Goal: Information Seeking & Learning: Learn about a topic

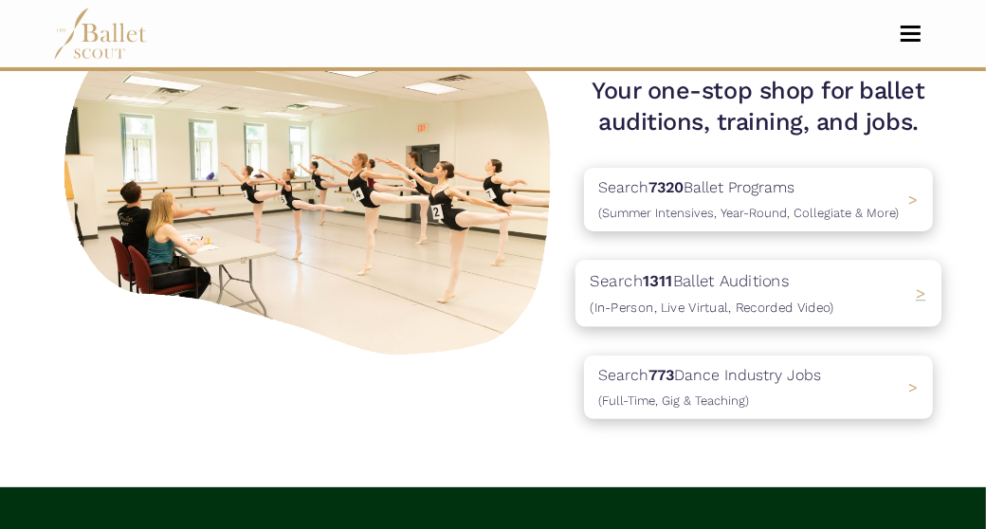
scroll to position [190, 0]
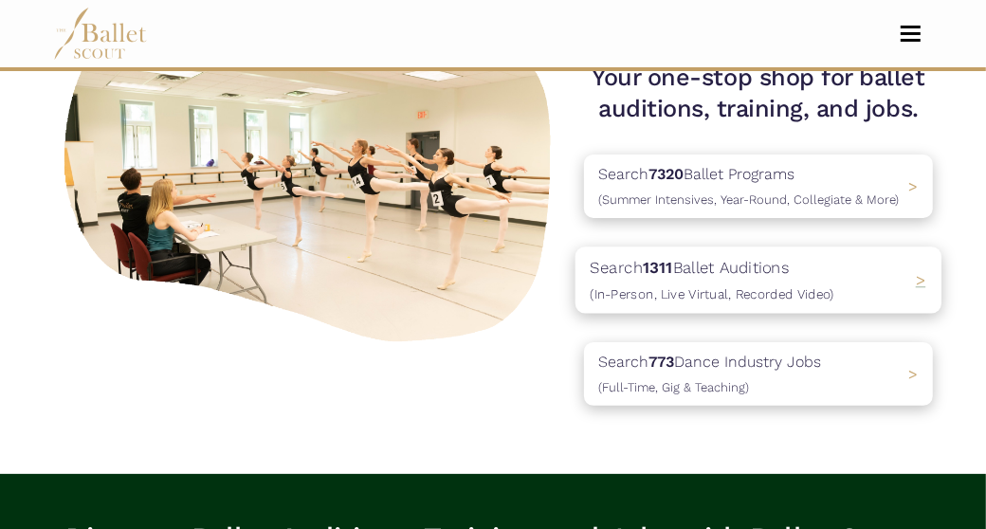
click at [745, 281] on p "Search 1311 Ballet Auditions (In-Person, Live Virtual, Recorded Video)" at bounding box center [713, 280] width 244 height 51
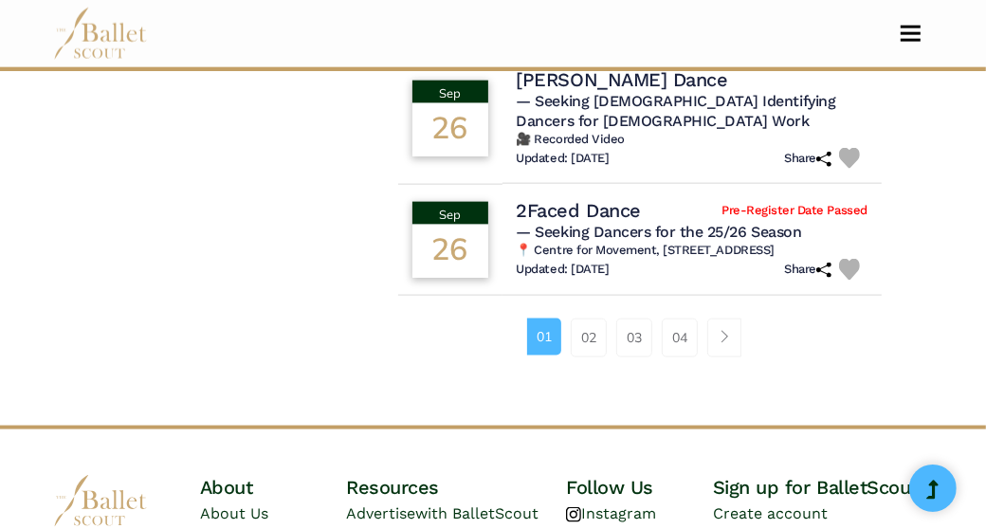
scroll to position [1518, 0]
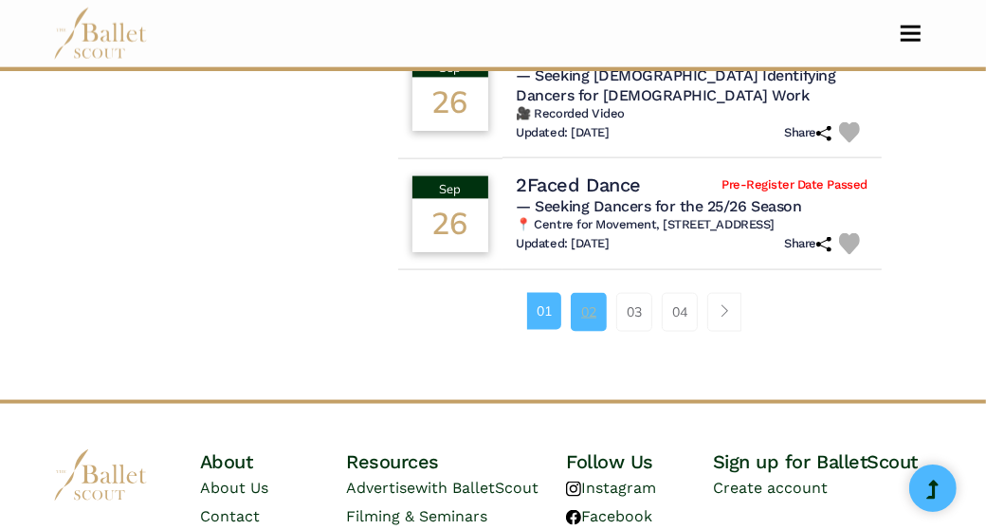
click at [595, 321] on link "02" at bounding box center [589, 312] width 36 height 38
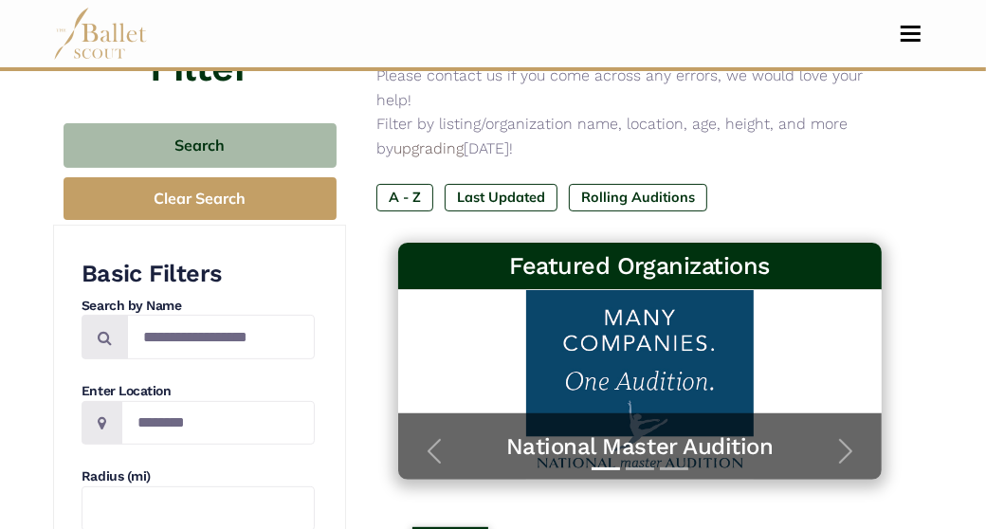
scroll to position [190, 0]
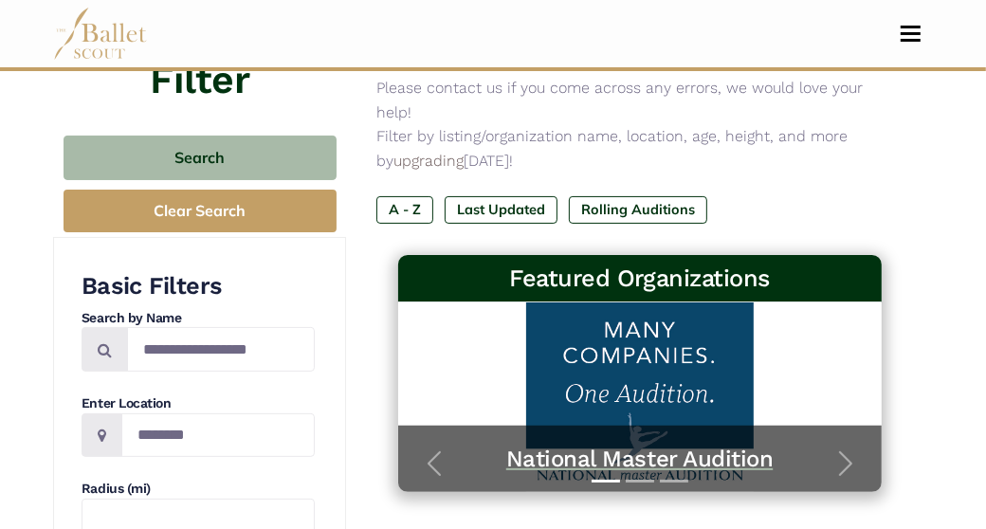
click at [628, 445] on h5 "National Master Audition" at bounding box center [640, 459] width 446 height 29
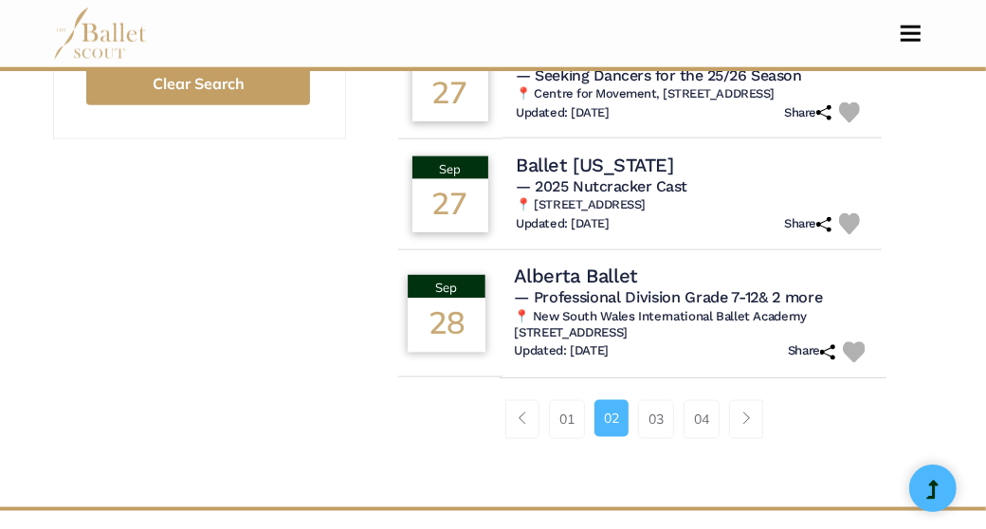
scroll to position [1518, 0]
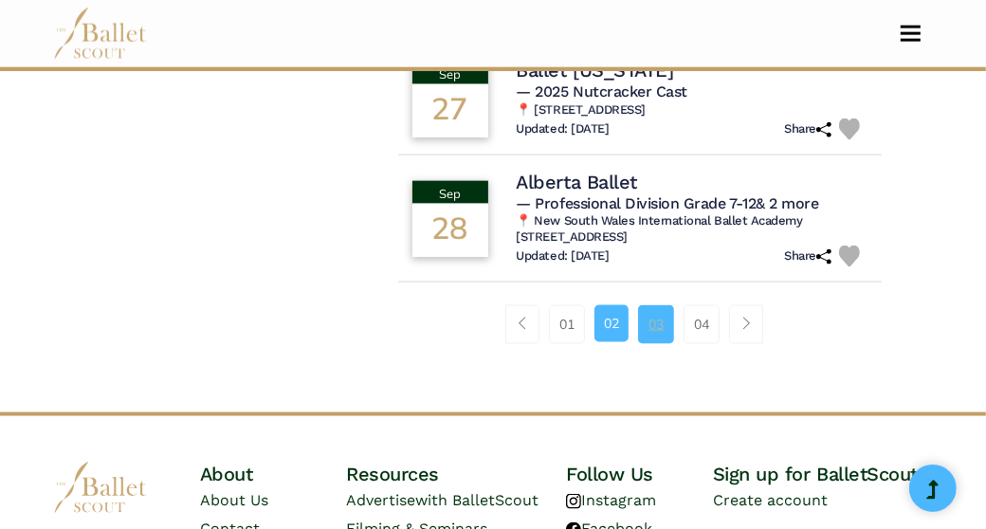
click at [654, 343] on link "03" at bounding box center [656, 324] width 36 height 38
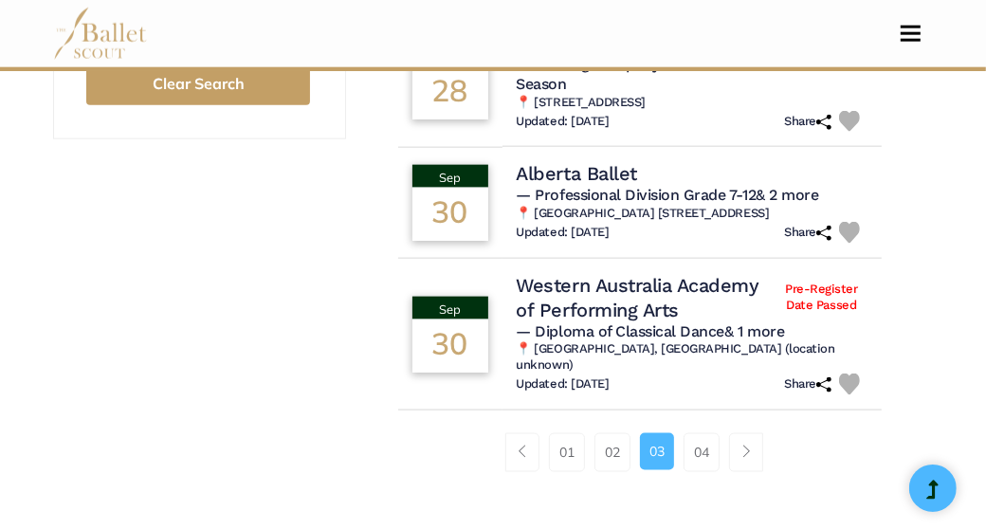
scroll to position [1611, 0]
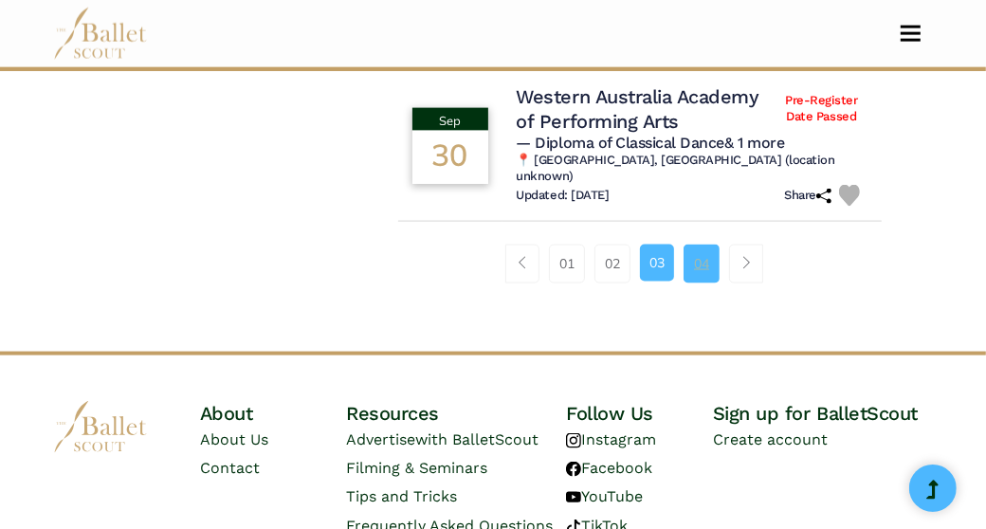
click at [709, 283] on link "04" at bounding box center [702, 264] width 36 height 38
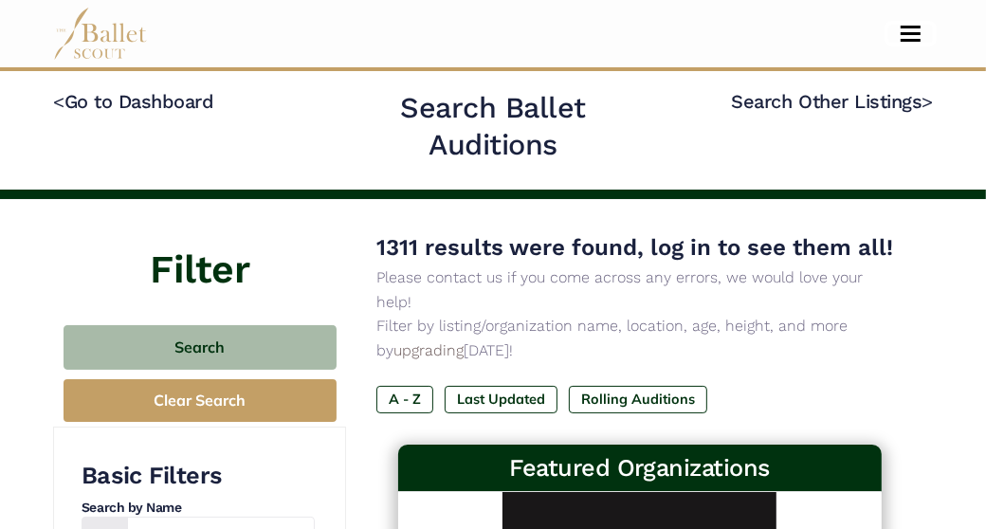
click at [907, 28] on button "Toggle navigation" at bounding box center [911, 34] width 45 height 18
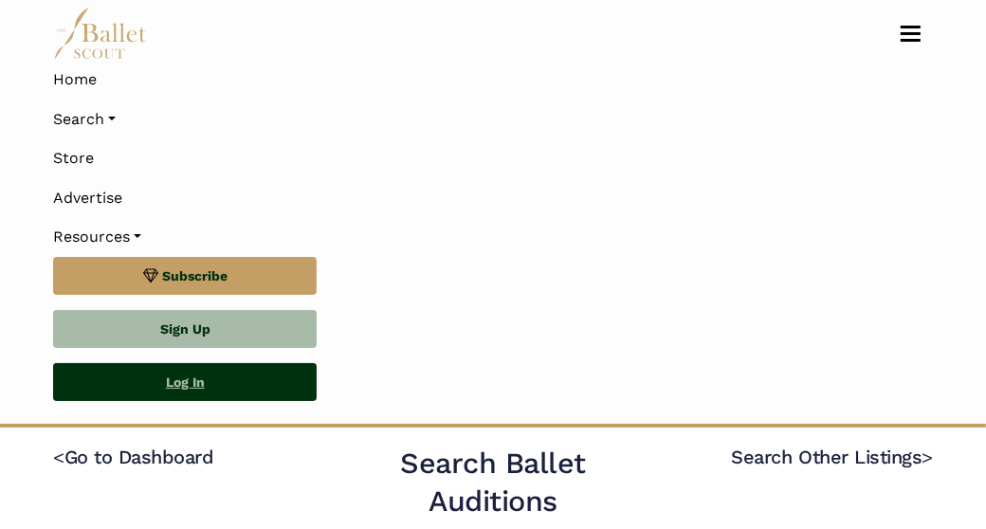
click at [231, 384] on link "Log In" at bounding box center [185, 382] width 264 height 38
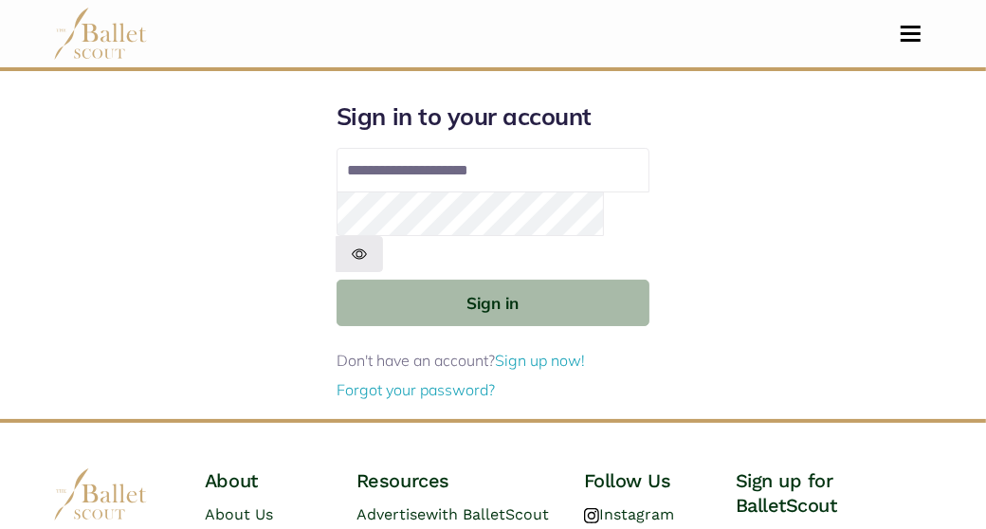
type input "**********"
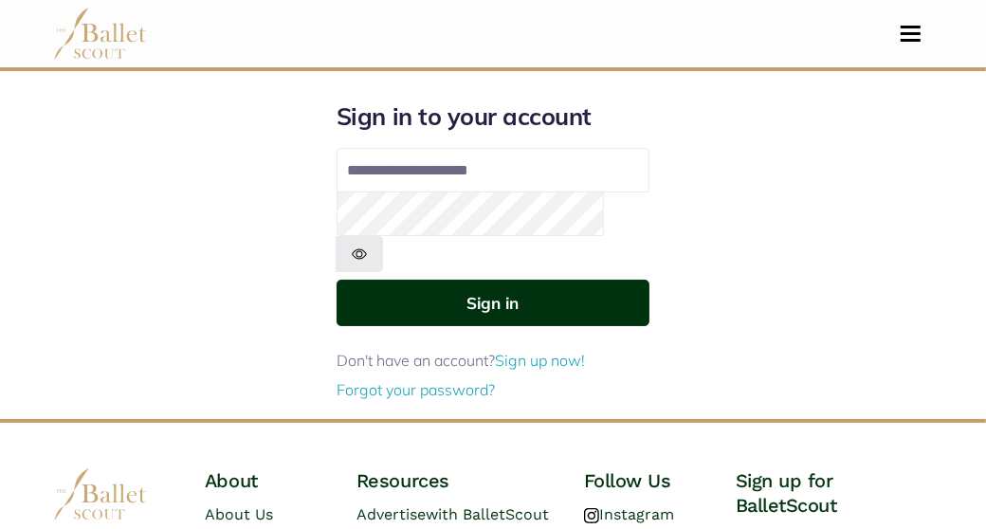
click at [542, 280] on button "Sign in" at bounding box center [493, 303] width 313 height 46
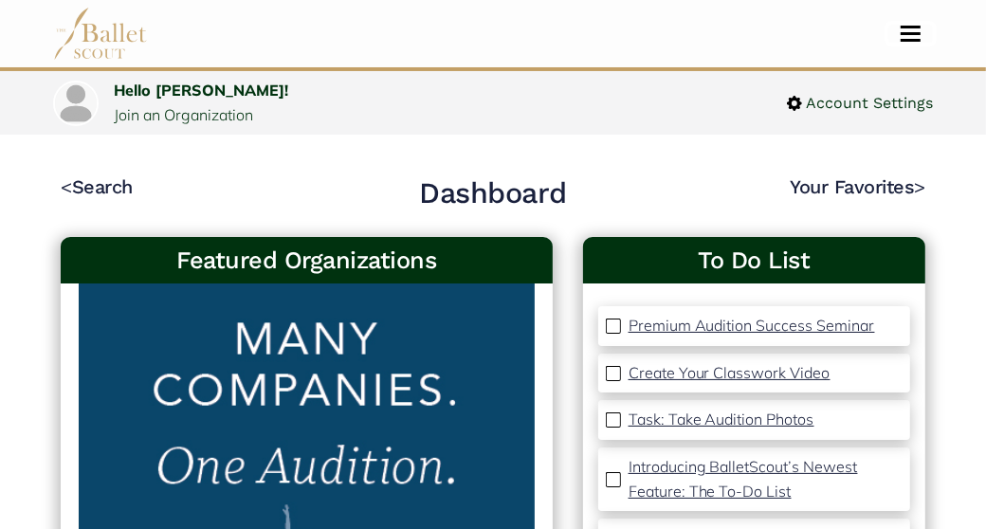
click at [904, 28] on button "Toggle navigation" at bounding box center [911, 34] width 45 height 18
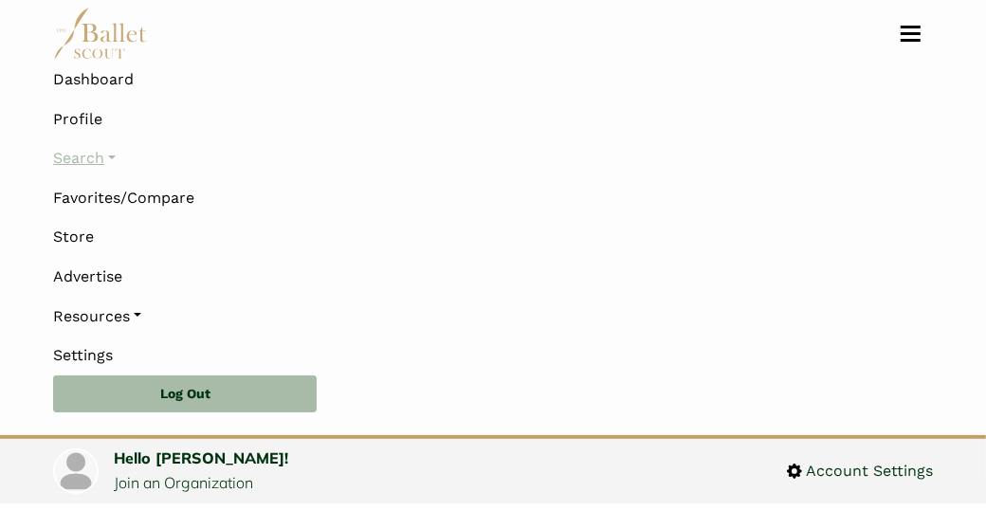
click at [115, 160] on link "Search" at bounding box center [493, 158] width 880 height 40
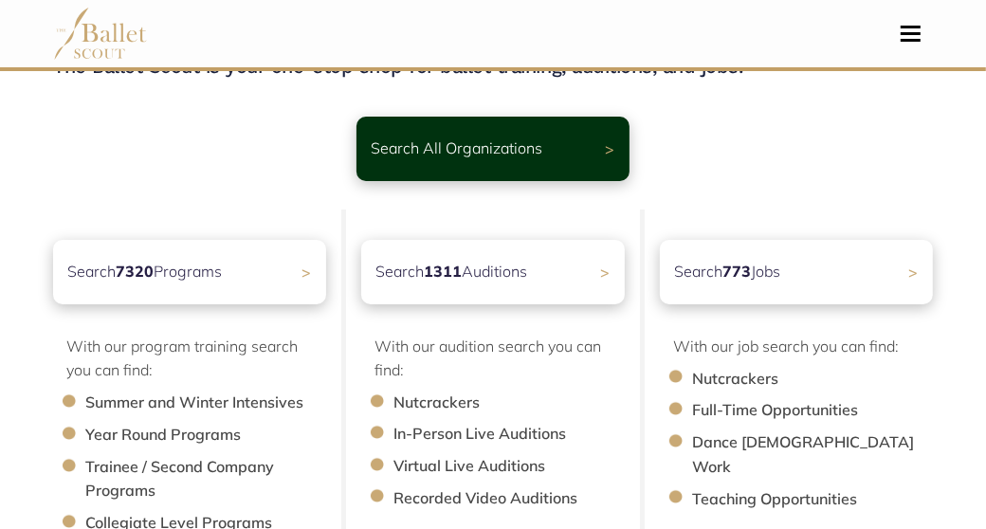
scroll to position [190, 0]
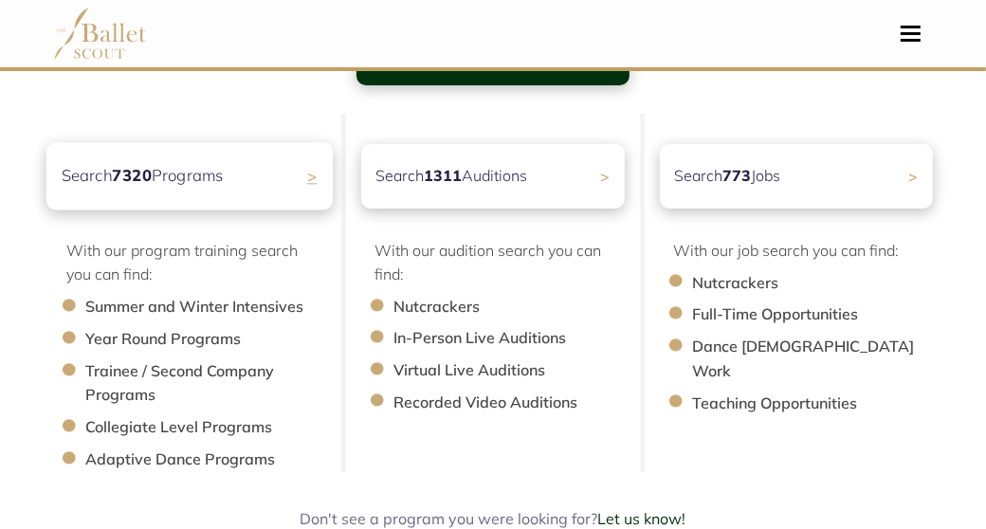
click at [160, 175] on p "Search 7320 Programs" at bounding box center [143, 176] width 162 height 26
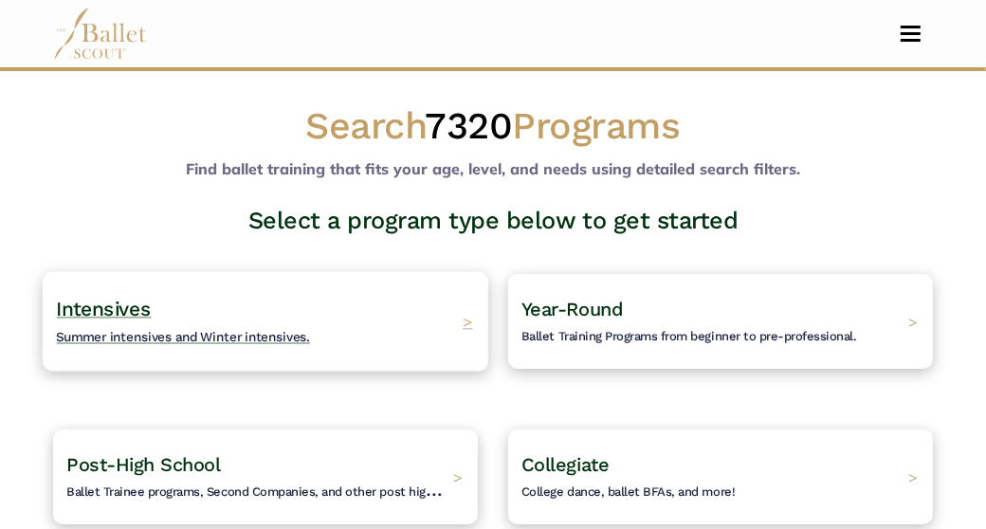
click at [89, 307] on span "Intensives" at bounding box center [104, 308] width 95 height 24
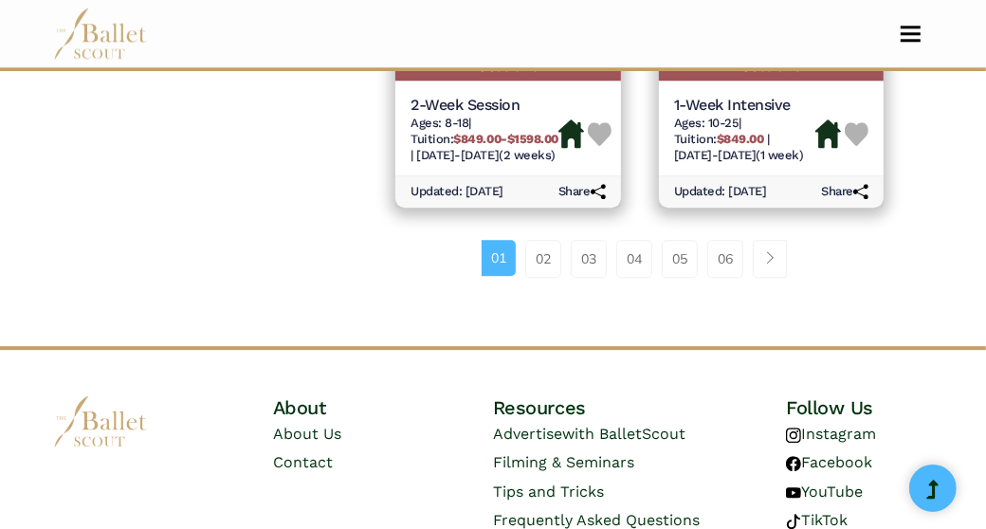
scroll to position [3225, 0]
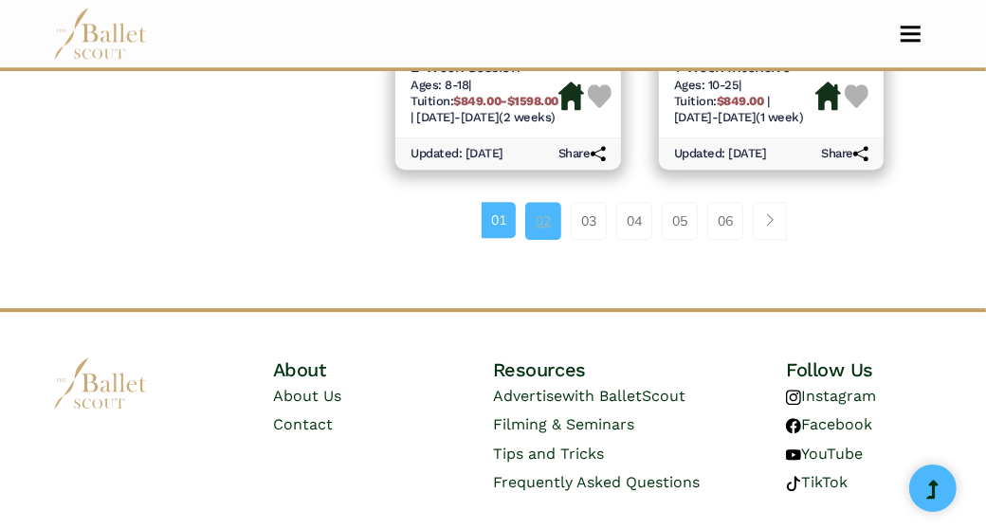
click at [541, 202] on link "02" at bounding box center [543, 221] width 36 height 38
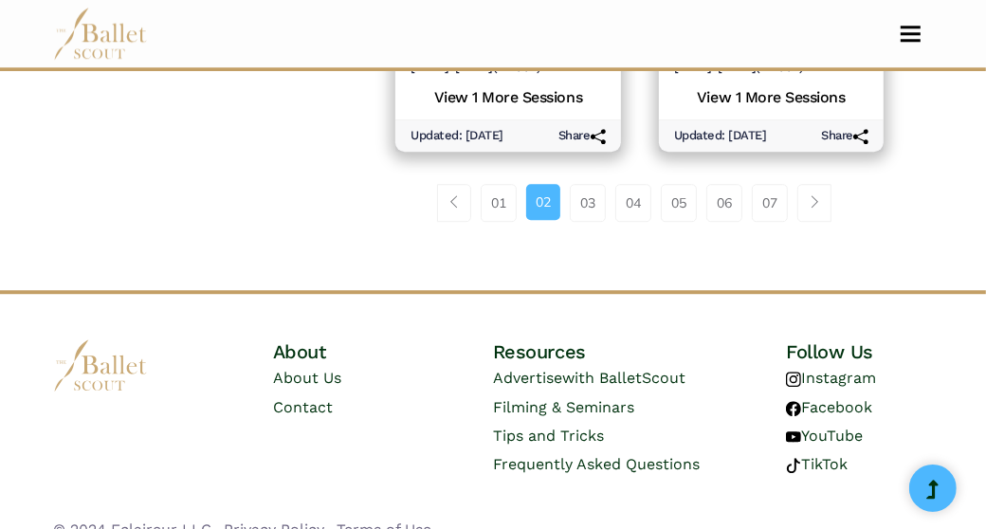
scroll to position [3219, 0]
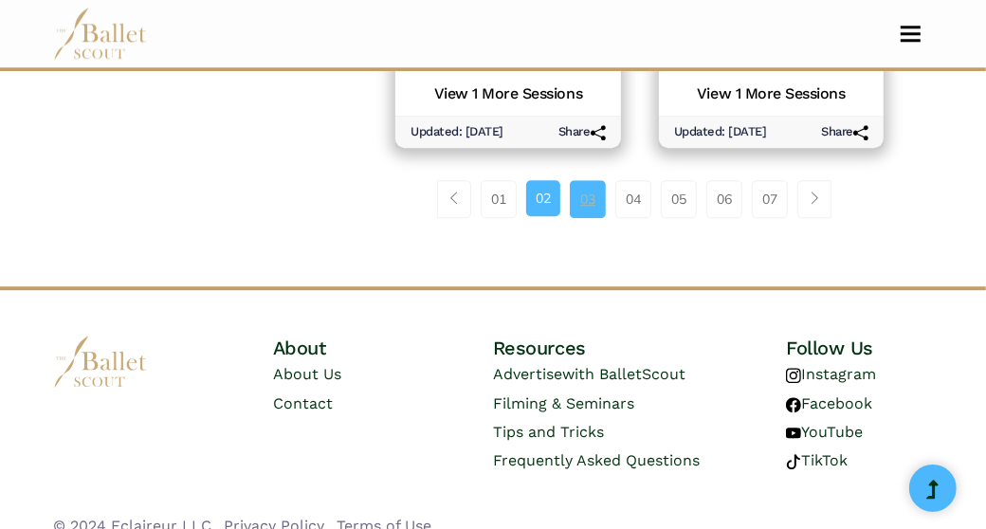
click at [593, 180] on link "03" at bounding box center [588, 199] width 36 height 38
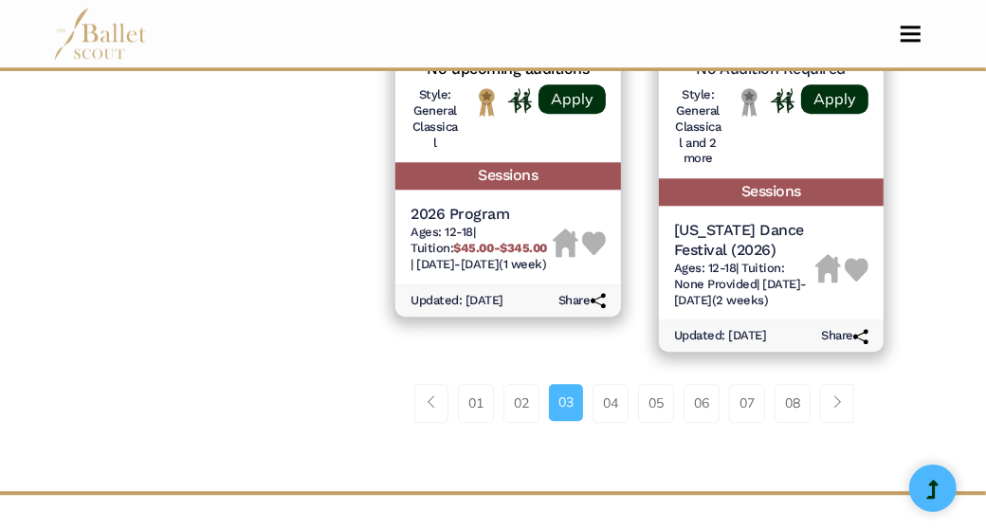
scroll to position [3129, 0]
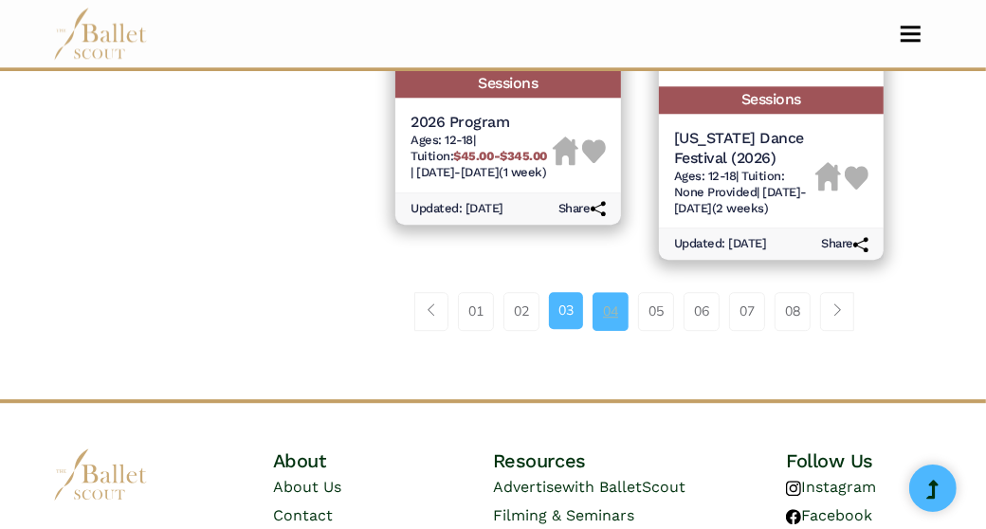
click at [611, 292] on link "04" at bounding box center [611, 311] width 36 height 38
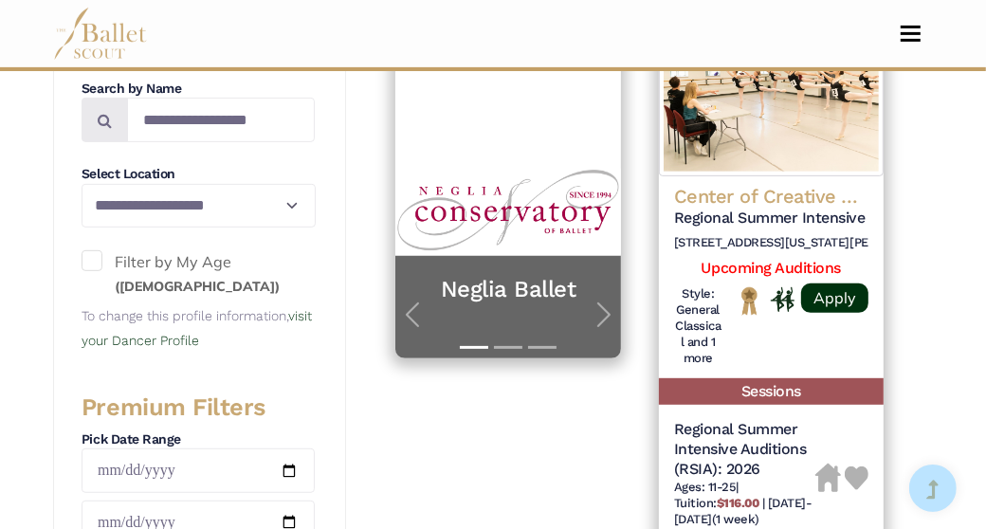
scroll to position [473, 0]
click at [101, 250] on span at bounding box center [92, 260] width 21 height 21
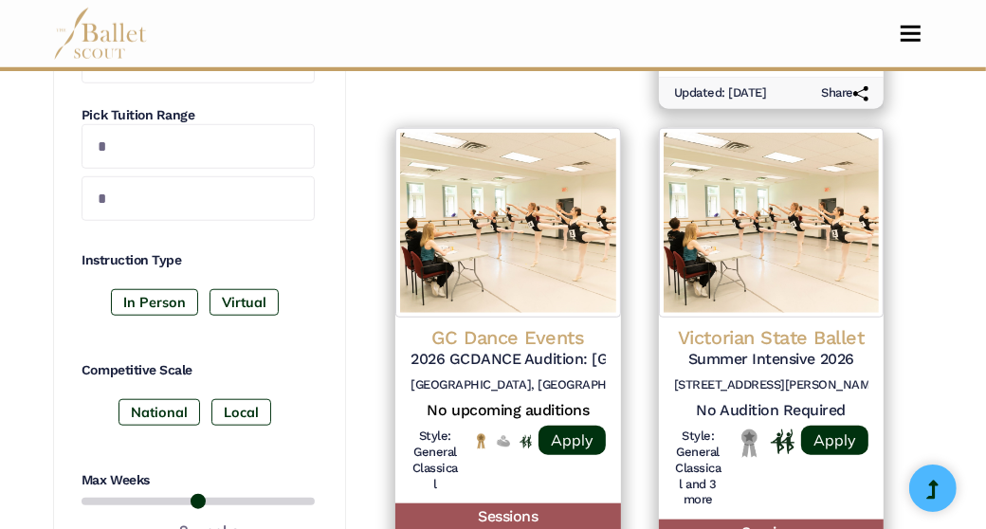
scroll to position [948, 0]
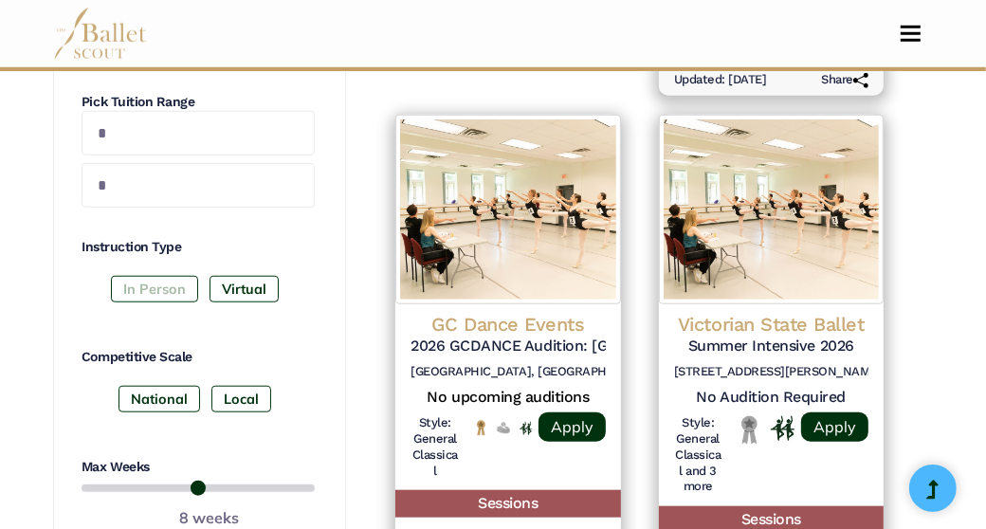
click at [162, 289] on label "In Person" at bounding box center [154, 289] width 87 height 27
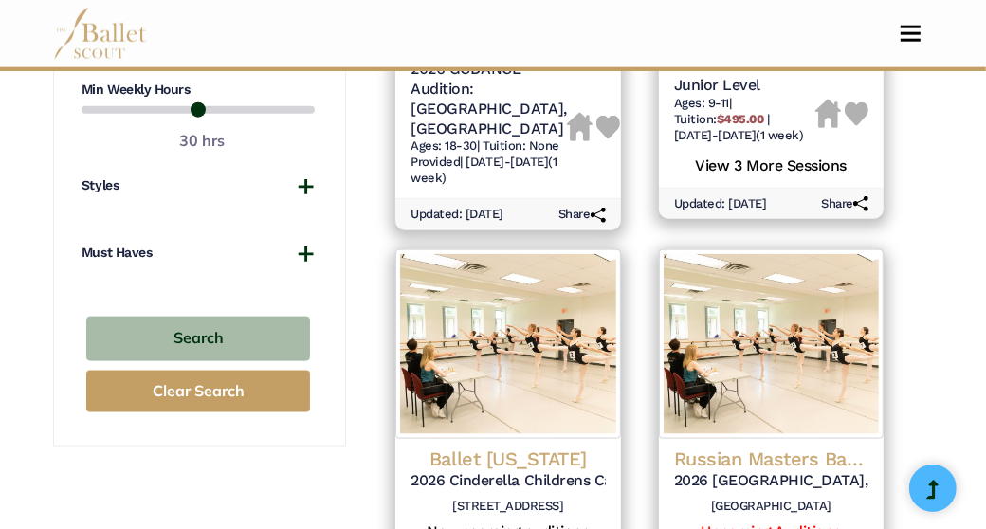
scroll to position [1423, 0]
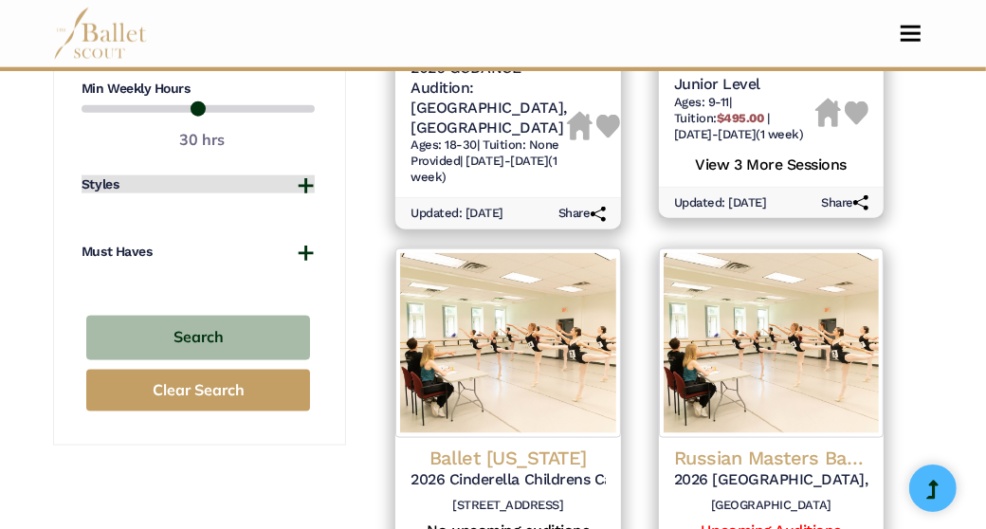
click at [311, 180] on button "Styles" at bounding box center [198, 184] width 233 height 19
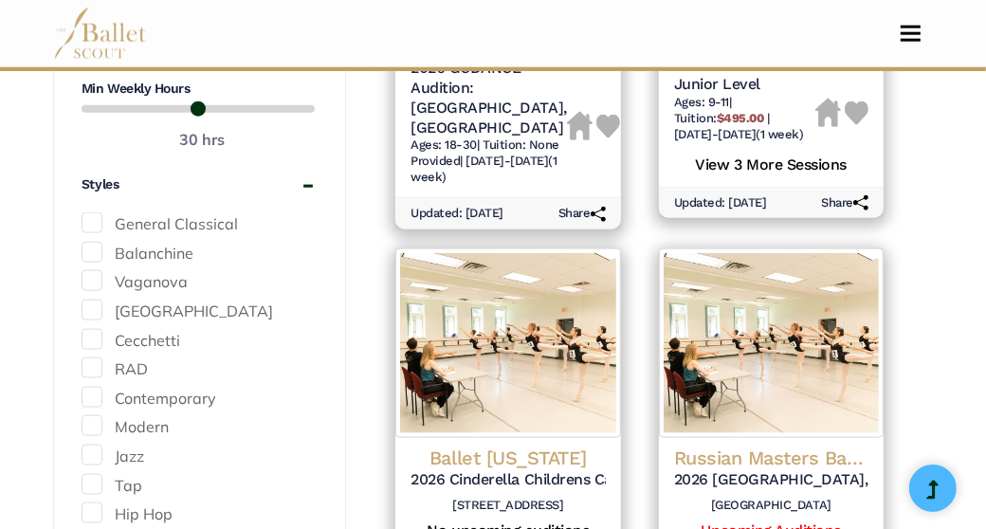
click at [93, 213] on span at bounding box center [92, 222] width 21 height 21
click at [91, 248] on span at bounding box center [92, 252] width 21 height 21
click at [91, 277] on span at bounding box center [92, 280] width 21 height 21
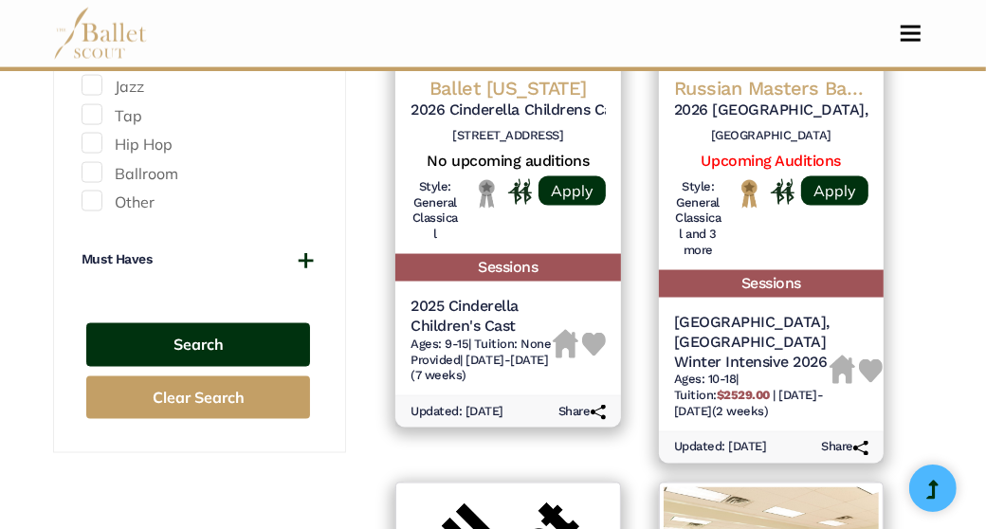
scroll to position [1802, 0]
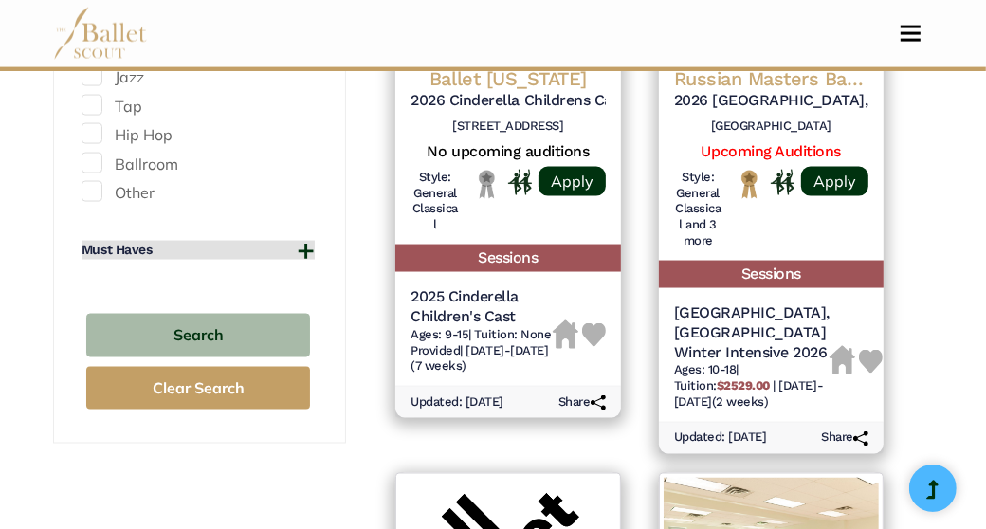
click at [309, 245] on button "Must Haves" at bounding box center [198, 250] width 233 height 19
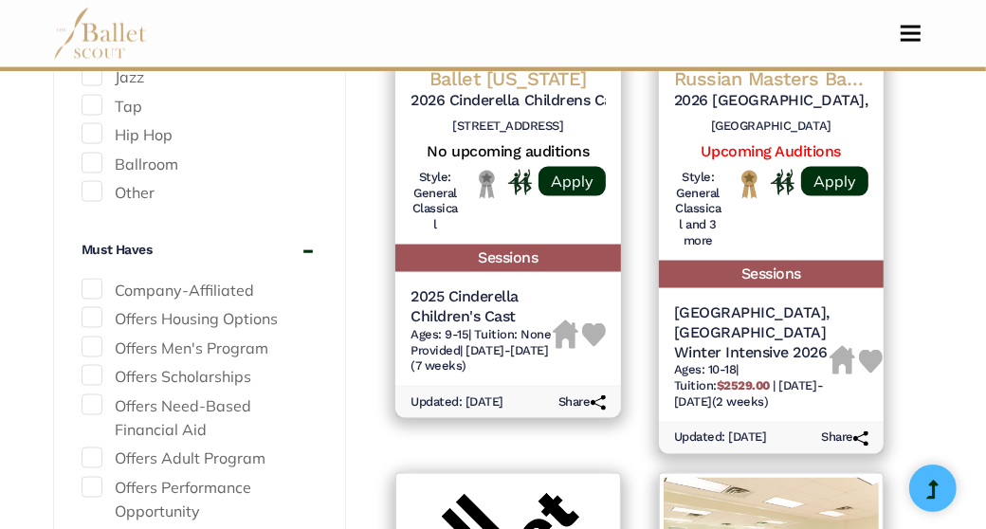
click at [94, 283] on span at bounding box center [92, 289] width 21 height 21
click at [94, 316] on span at bounding box center [92, 317] width 21 height 21
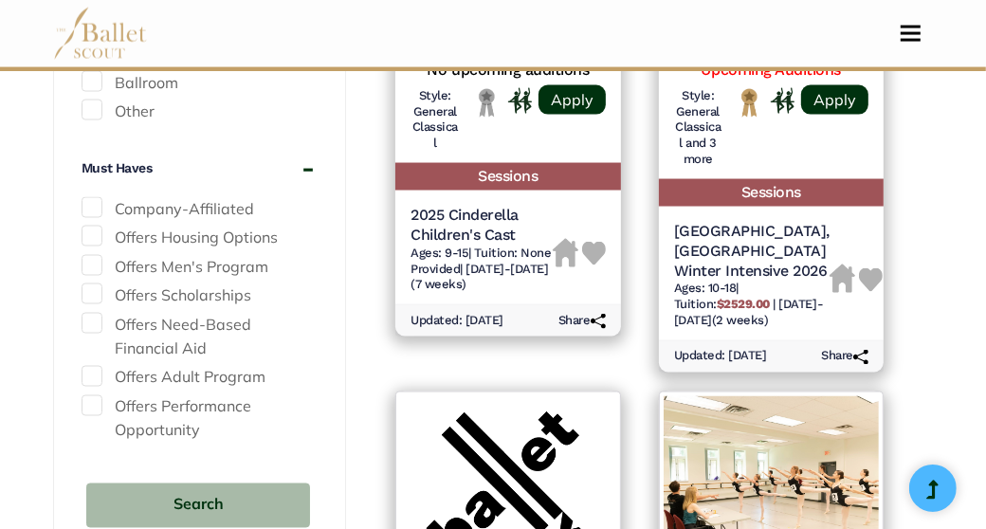
scroll to position [1896, 0]
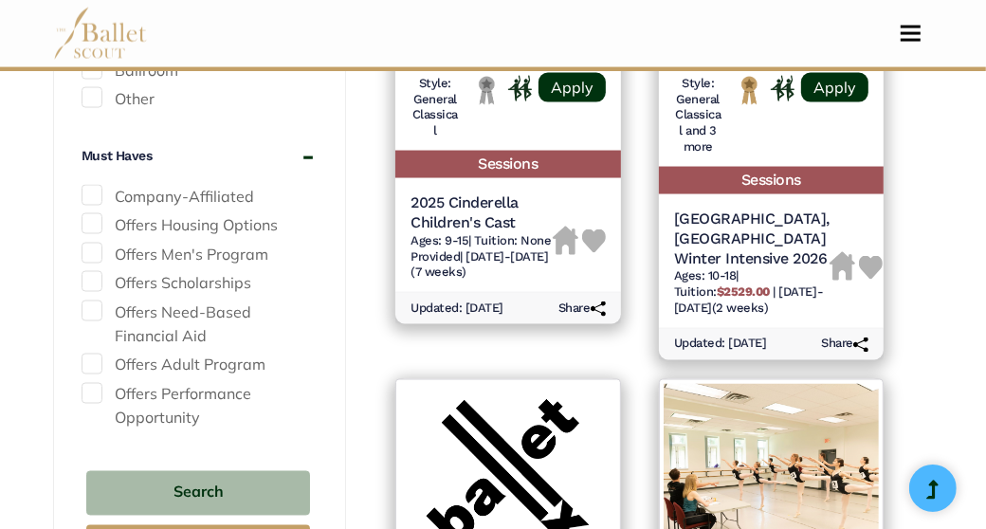
click at [96, 278] on span at bounding box center [92, 281] width 21 height 21
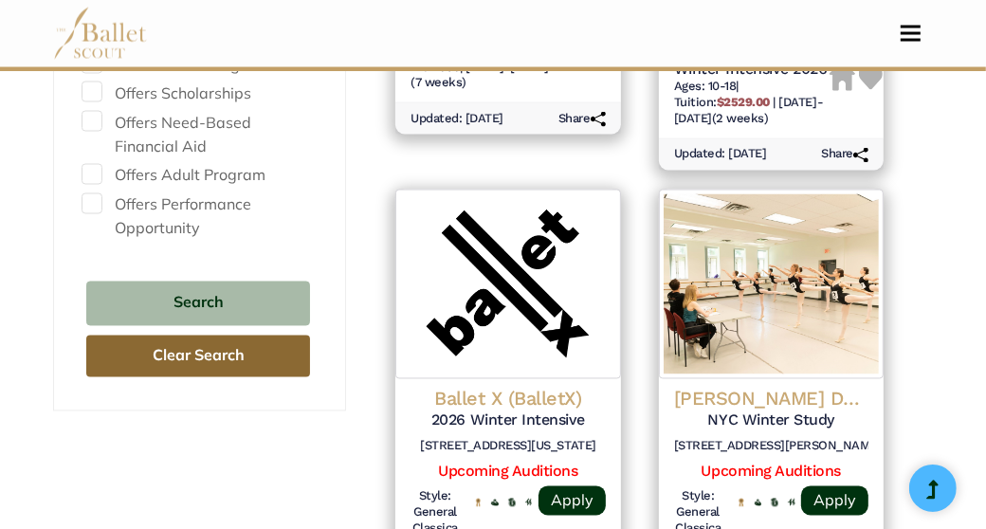
scroll to position [2087, 0]
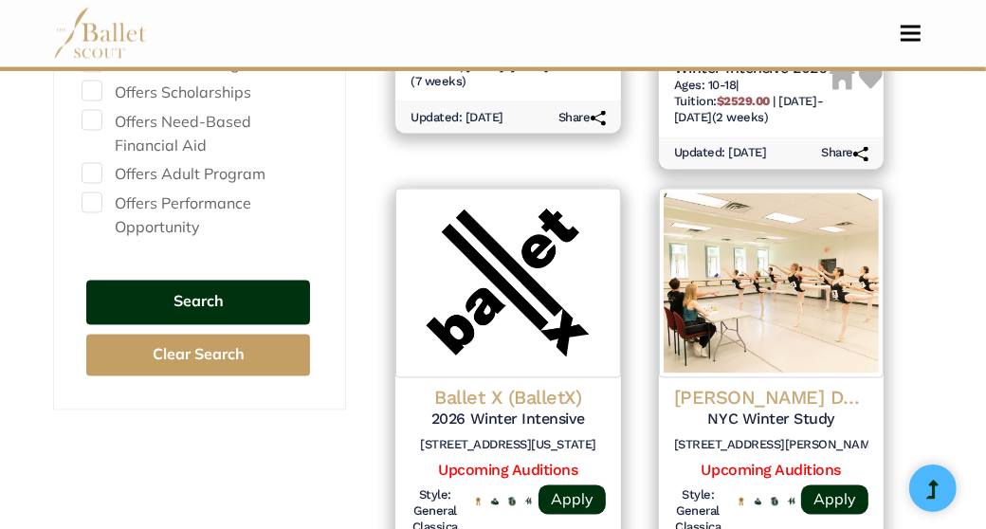
click at [229, 298] on button "Search" at bounding box center [198, 303] width 224 height 45
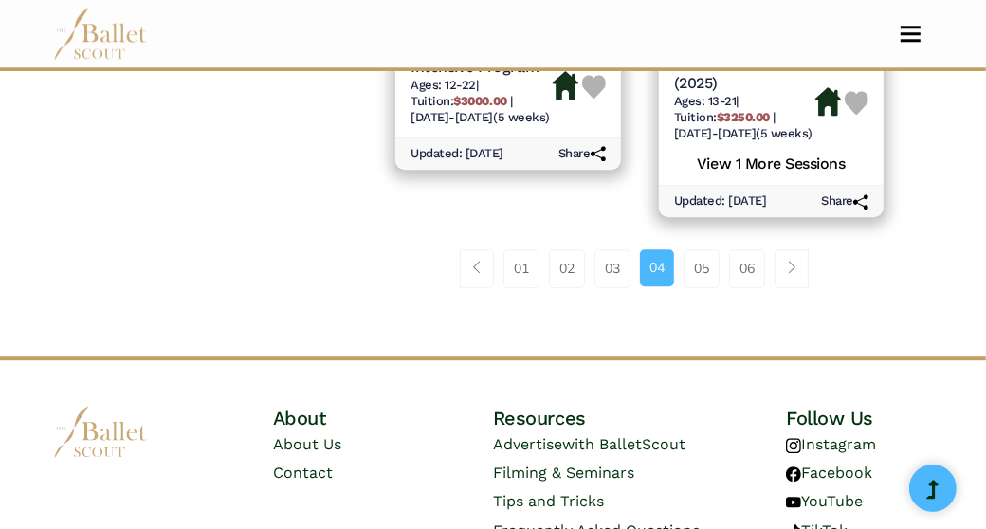
scroll to position [3225, 0]
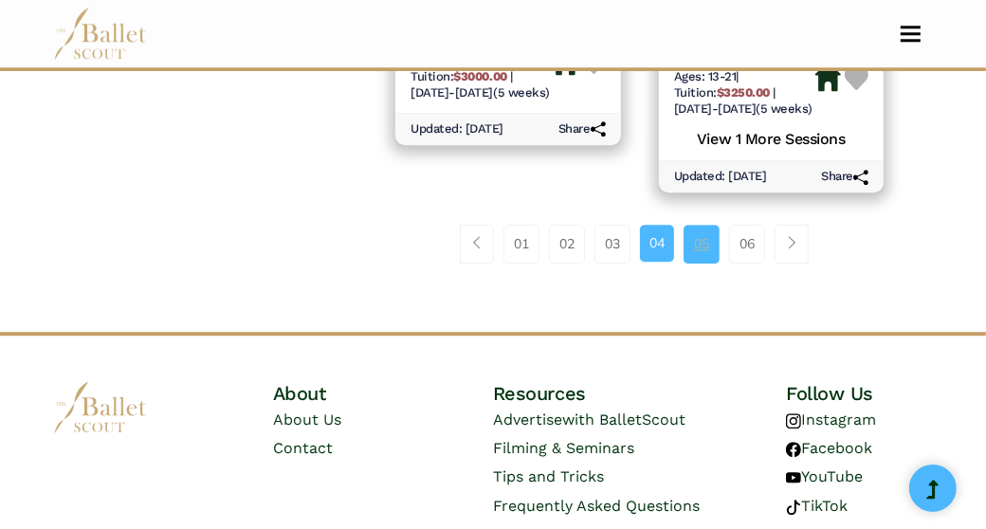
click at [698, 254] on link "05" at bounding box center [702, 244] width 36 height 38
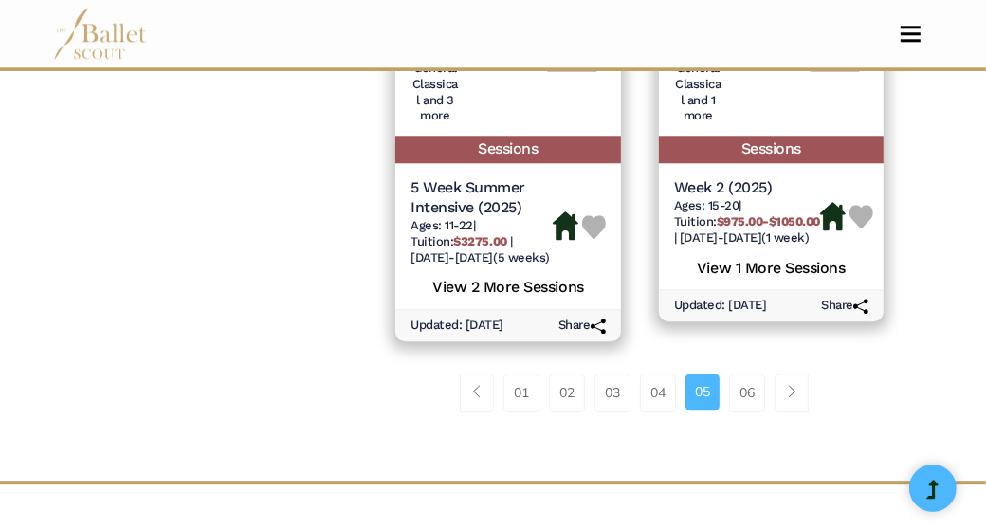
scroll to position [3323, 0]
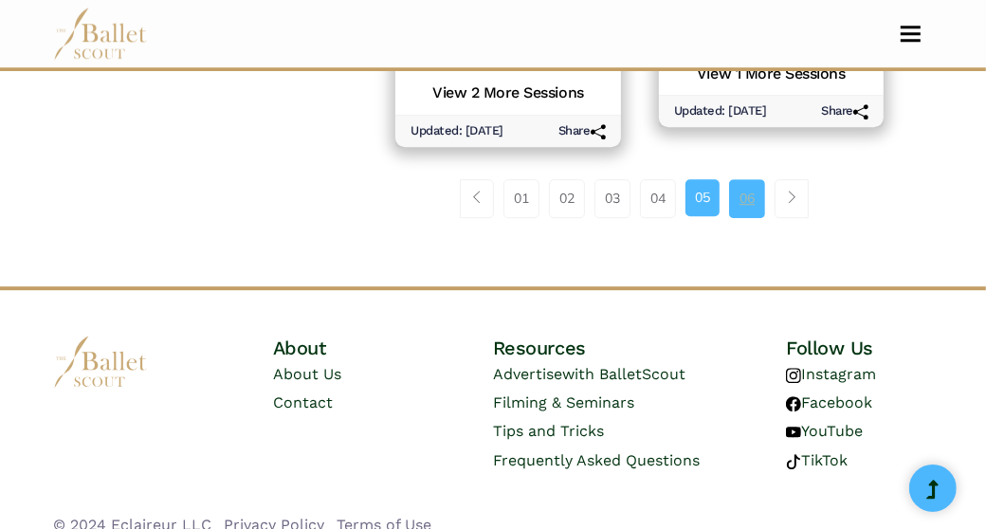
click at [748, 181] on link "06" at bounding box center [747, 198] width 36 height 38
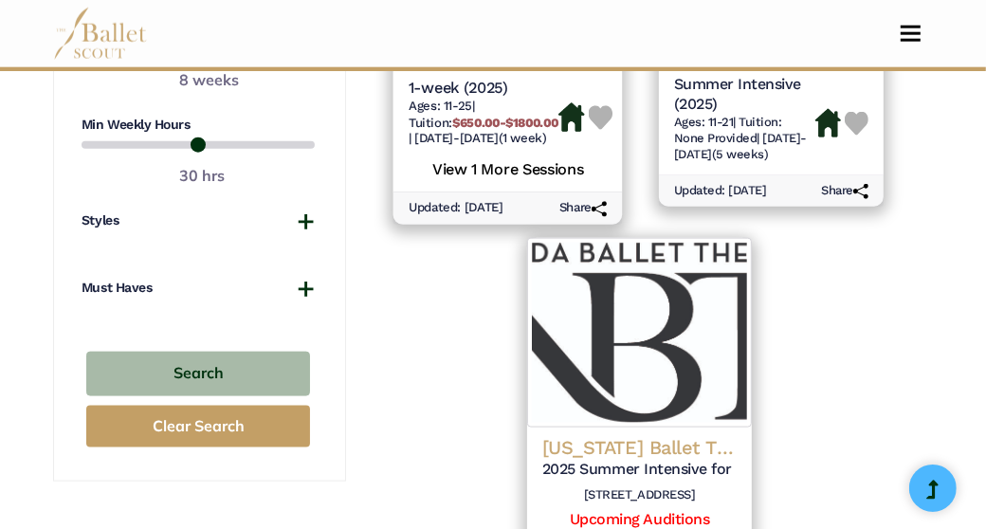
scroll to position [1518, 0]
